Goal: Navigation & Orientation: Go to known website

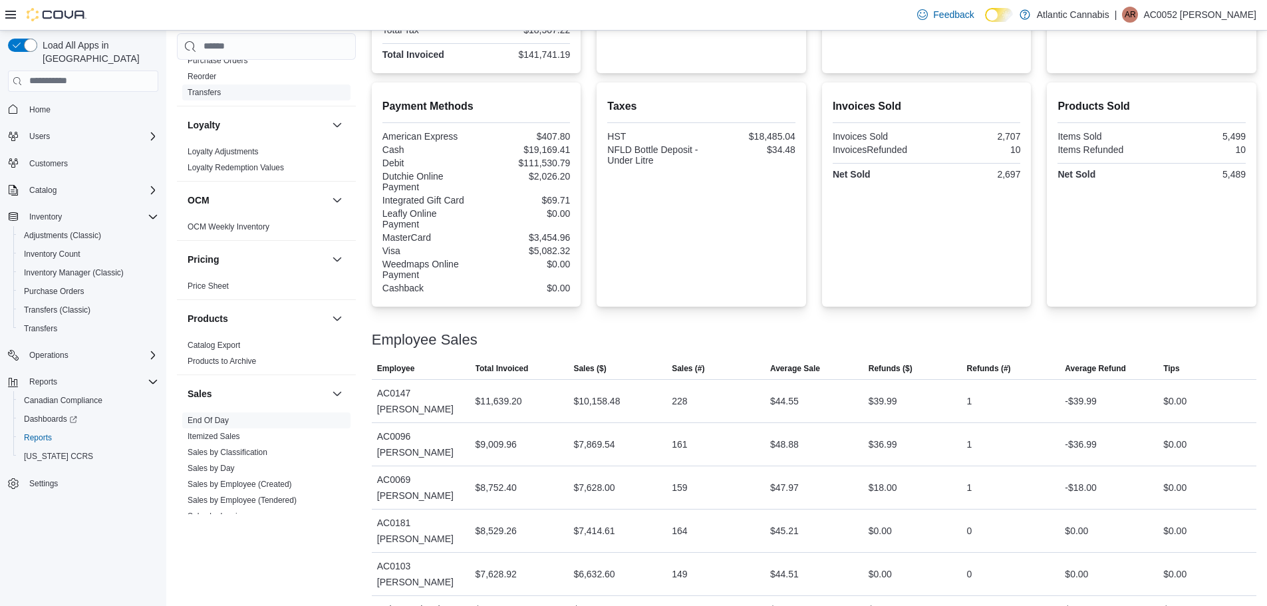
scroll to position [665, 0]
